Goal: Transaction & Acquisition: Purchase product/service

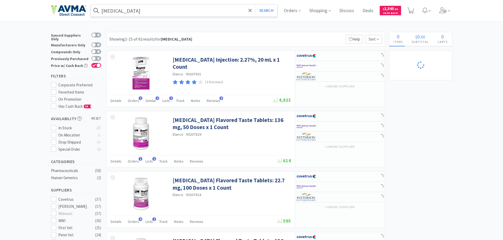
click at [137, 10] on input "[MEDICAL_DATA]" at bounding box center [184, 10] width 187 height 12
select select "8"
select select "6"
select select "8"
select select "3"
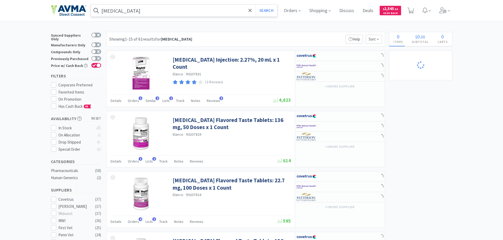
select select "12"
select select "1"
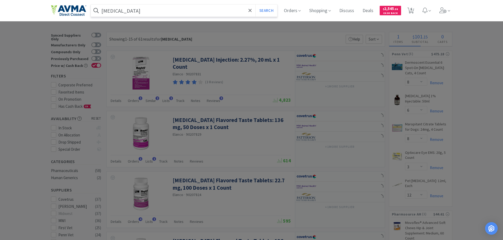
select select "1"
select select "2"
select select "10"
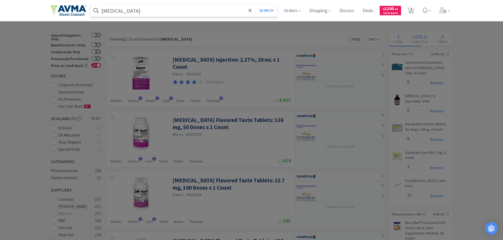
select select "8"
select select "1"
select select "5"
select select "1"
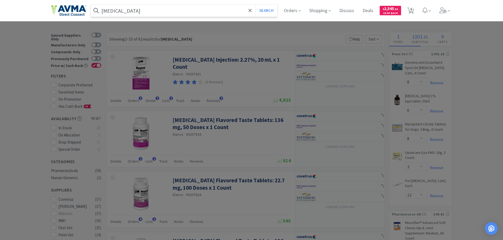
select select "12"
select select "5"
select select "4"
select select "1"
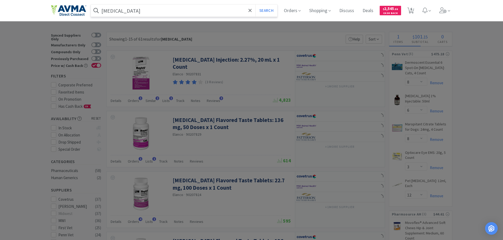
select select "1"
select select "13"
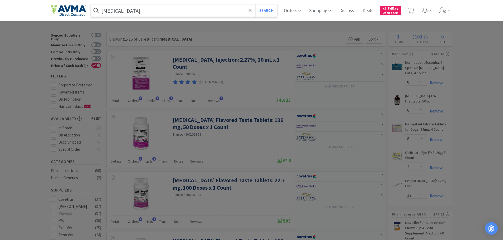
select select "12"
select select "1"
select select "5"
paste input "037687"
type input "037687"
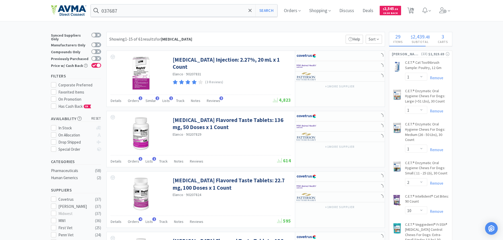
click at [280, 14] on div "037687 Search" at bounding box center [185, 10] width 189 height 13
click at [276, 12] on button "Search" at bounding box center [266, 10] width 22 height 12
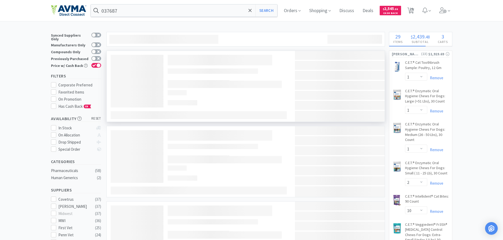
select select "2"
select select "1"
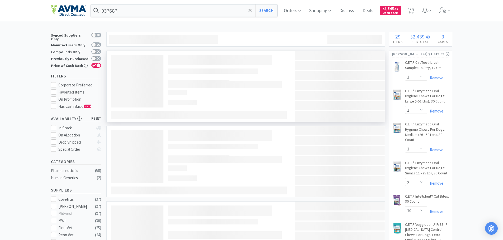
select select "24"
select select "1"
select select "4"
select select "1"
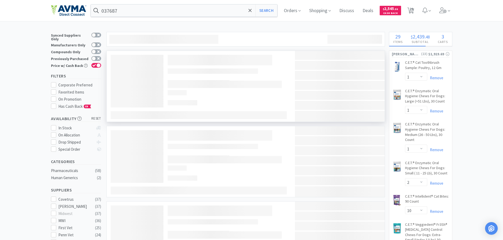
select select "12"
select select "2"
select select "4"
select select "5"
select select "2"
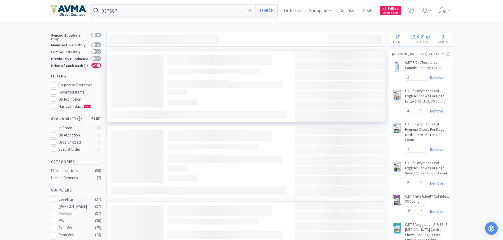
select select "1"
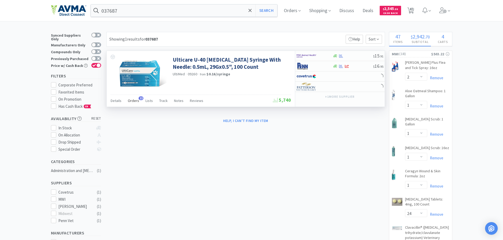
click at [132, 102] on span "Orders" at bounding box center [133, 100] width 11 height 5
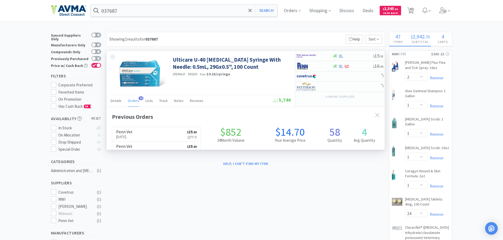
scroll to position [141, 278]
select select "2"
select select "3"
select select "8"
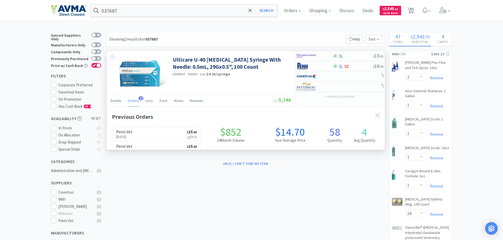
select select "1"
select select "2"
select select "1"
select select "2"
select select "1"
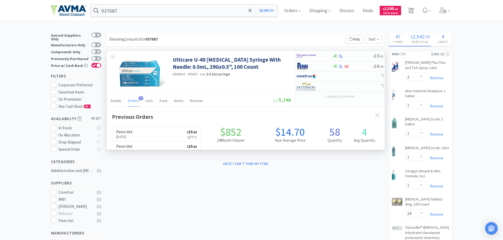
select select "3"
select select "1"
